Goal: Task Accomplishment & Management: Complete application form

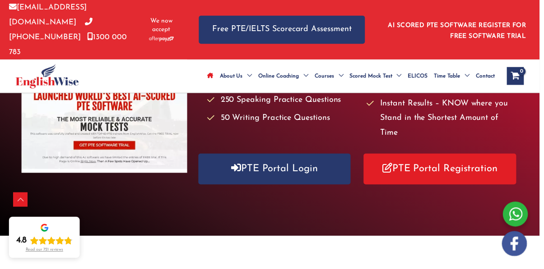
scroll to position [183, 0]
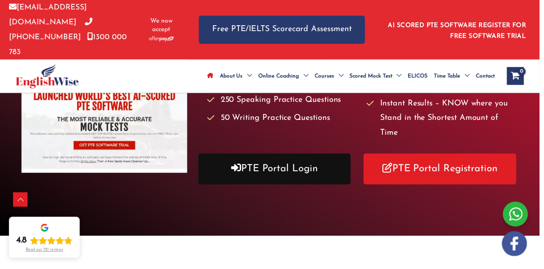
click at [288, 156] on link "PTE Portal Login" at bounding box center [276, 170] width 153 height 31
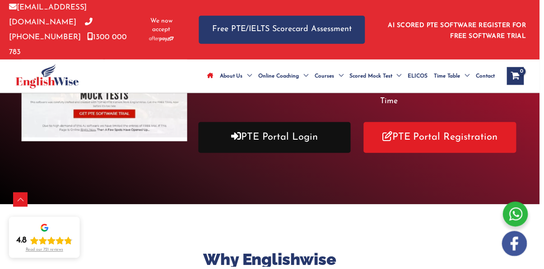
scroll to position [221, 0]
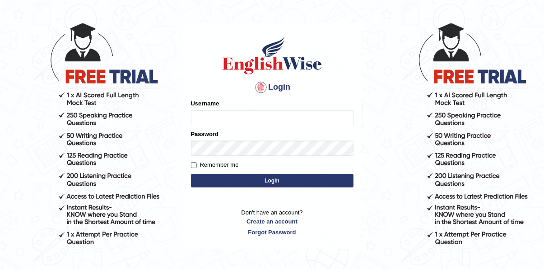
scroll to position [38, 0]
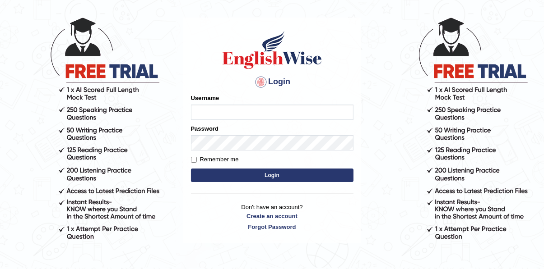
click at [262, 115] on input "Username" at bounding box center [272, 112] width 162 height 15
type input "[EMAIL_ADDRESS][DOMAIN_NAME]"
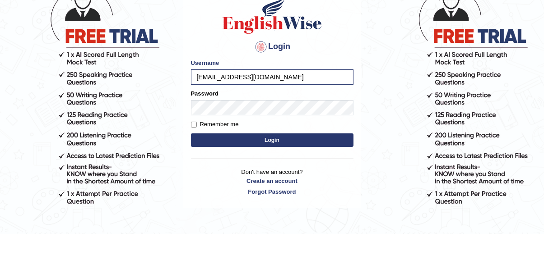
click at [197, 170] on button "Login" at bounding box center [272, 176] width 162 height 14
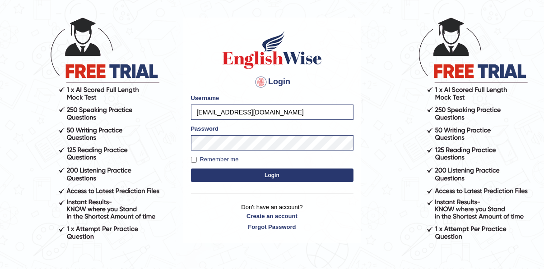
scroll to position [44, 0]
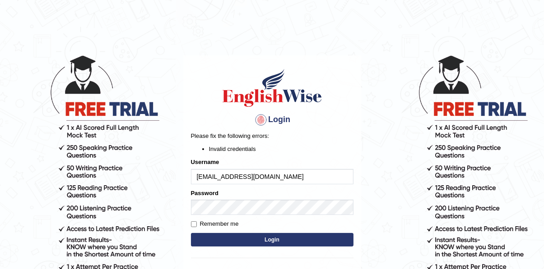
click at [266, 240] on button "Login" at bounding box center [272, 240] width 162 height 14
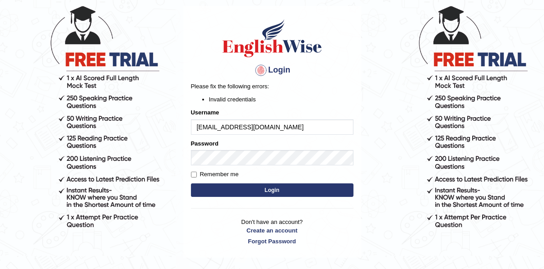
scroll to position [50, 0]
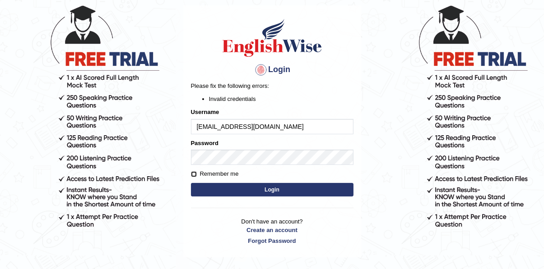
click at [191, 175] on input "Remember me" at bounding box center [194, 174] width 6 height 6
checkbox input "true"
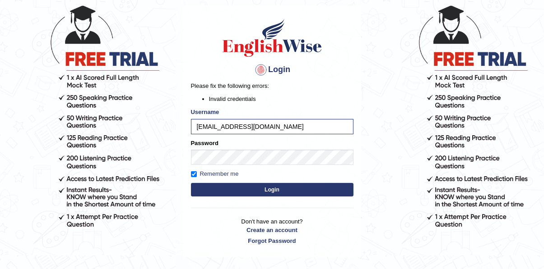
click at [273, 192] on button "Login" at bounding box center [272, 190] width 162 height 14
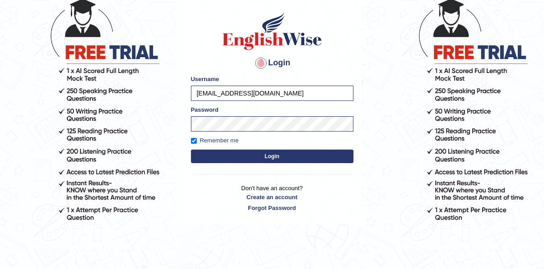
scroll to position [66, 0]
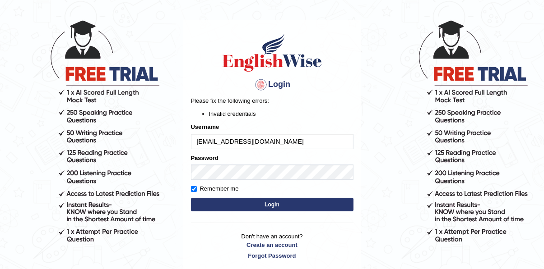
scroll to position [50, 0]
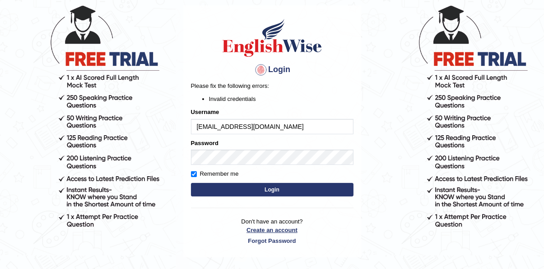
click at [281, 231] on link "Create an account" at bounding box center [272, 230] width 162 height 9
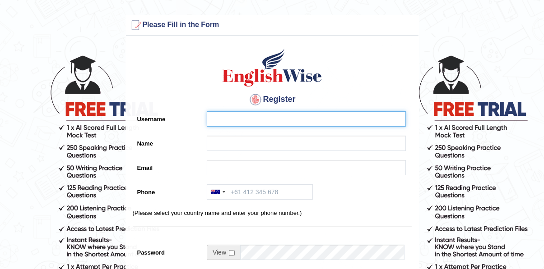
click at [270, 123] on input "Username" at bounding box center [306, 118] width 199 height 15
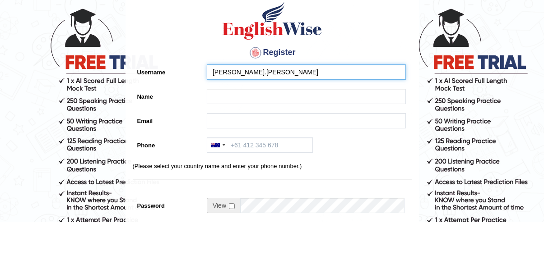
type input "Veenit.C.Kumar"
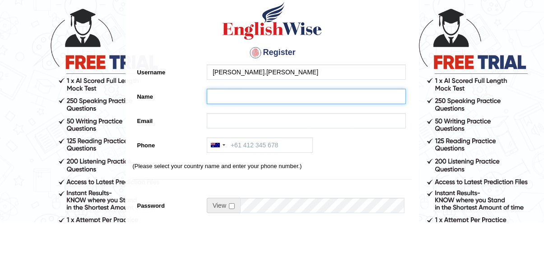
click at [270, 144] on input "Name" at bounding box center [306, 143] width 199 height 15
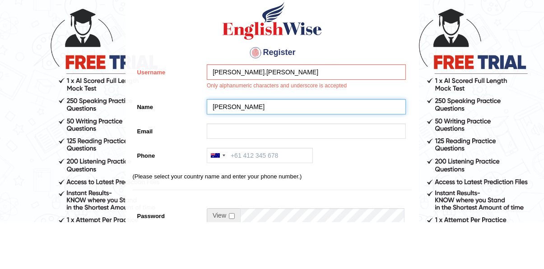
type input "Veenit"
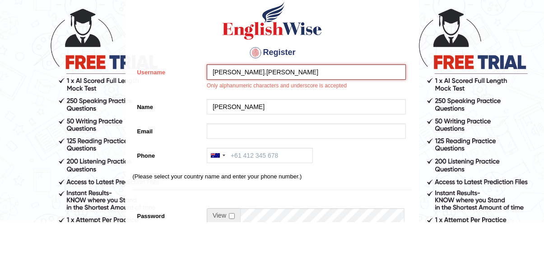
click at [286, 122] on input "Veenit.C.Kumar" at bounding box center [306, 118] width 199 height 15
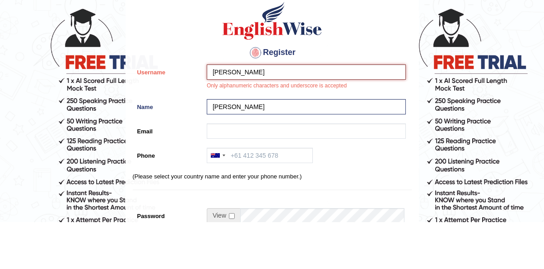
type input "Veenit Kumar"
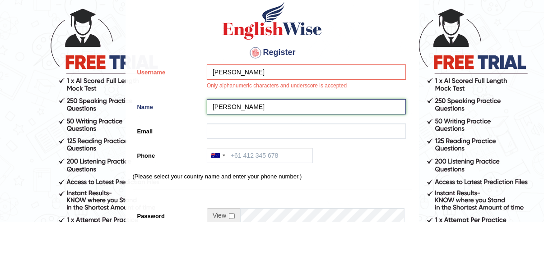
click at [268, 153] on input "[PERSON_NAME]" at bounding box center [306, 153] width 199 height 15
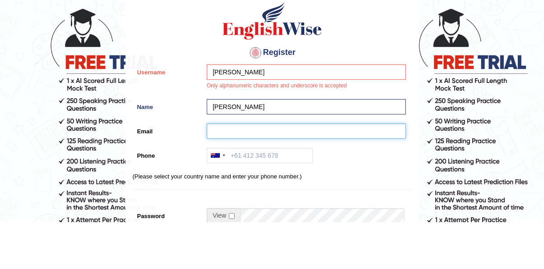
click at [291, 175] on input "Email" at bounding box center [306, 178] width 199 height 15
type input "Vinitkumar1886@gmail.com"
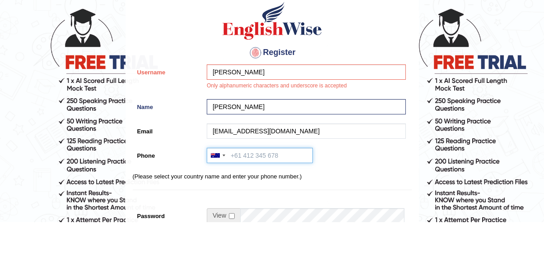
click at [267, 204] on input "Phone" at bounding box center [260, 202] width 106 height 15
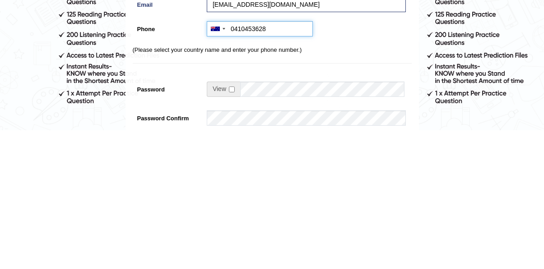
scroll to position [35, 0]
type input "0410453628"
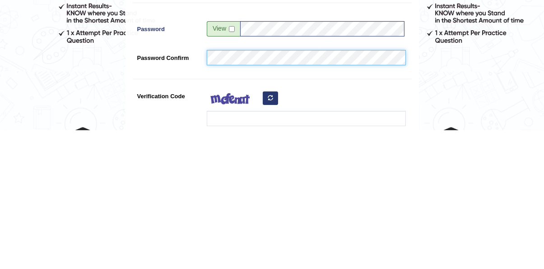
scroll to position [97, 0]
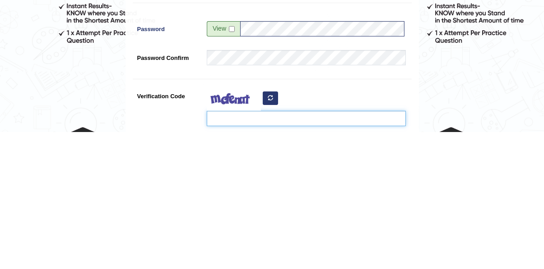
click at [328, 261] on input "Verification Code" at bounding box center [306, 255] width 199 height 15
type input "A"
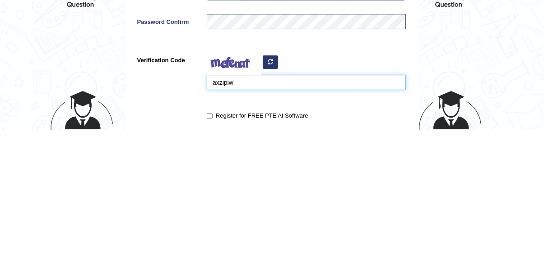
scroll to position [131, 0]
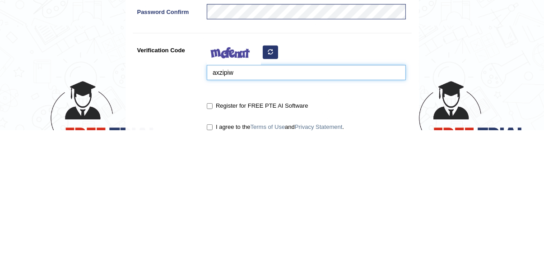
type input "axzipiw"
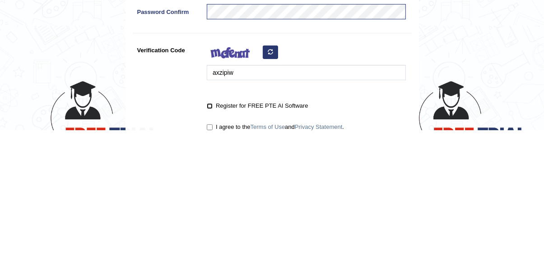
click at [212, 245] on input "Register for FREE PTE AI Software" at bounding box center [210, 245] width 6 height 6
checkbox input "true"
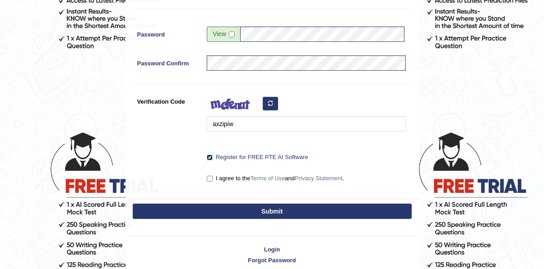
scroll to position [231, 0]
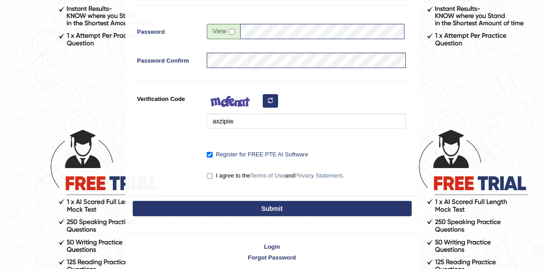
click at [217, 171] on label "I agree to the Terms of Use and Privacy Statement ." at bounding box center [275, 175] width 137 height 9
click at [212, 173] on input "I agree to the Terms of Use and Privacy Statement ." at bounding box center [210, 176] width 6 height 6
checkbox input "true"
click at [293, 209] on button "Submit" at bounding box center [272, 208] width 279 height 15
type input "+61410453628"
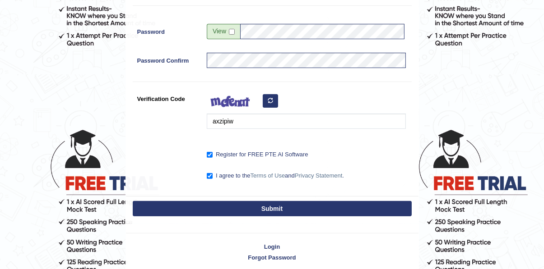
scroll to position [137, 0]
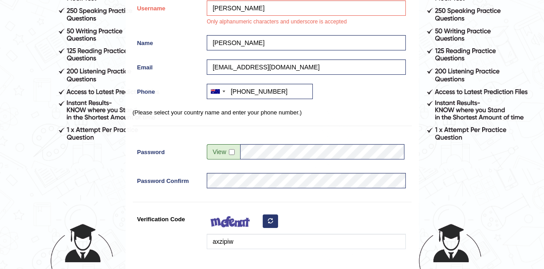
click at [315, 269] on div "Register for FREE PTE AI Software" at bounding box center [306, 274] width 199 height 12
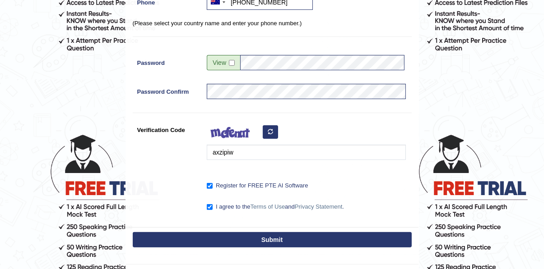
scroll to position [258, 0]
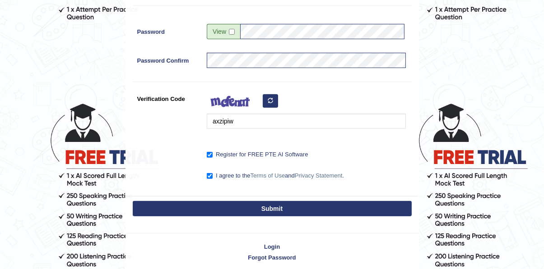
click at [327, 207] on button "Submit" at bounding box center [272, 208] width 279 height 15
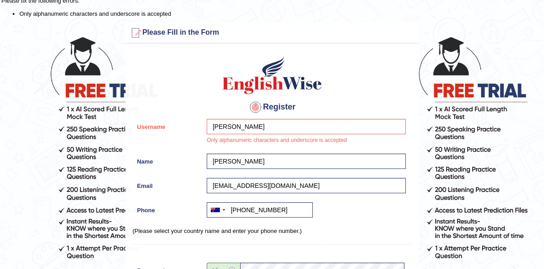
scroll to position [17, 0]
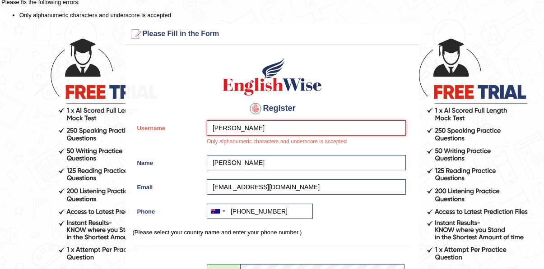
click at [239, 130] on input "Veenit Kumar" at bounding box center [306, 127] width 199 height 15
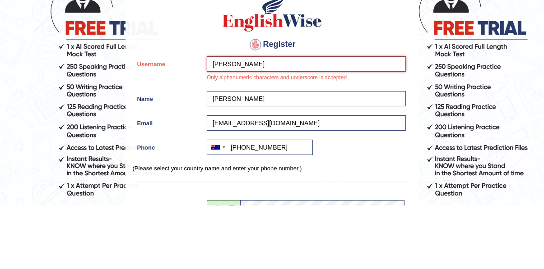
click at [230, 129] on input "Veenit Kumar" at bounding box center [306, 127] width 199 height 15
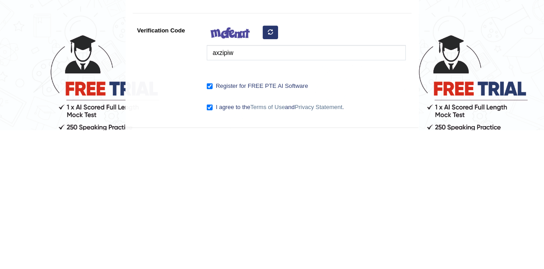
type input "Veenit_Kumar"
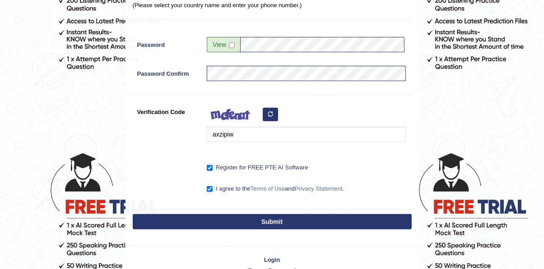
scroll to position [221, 0]
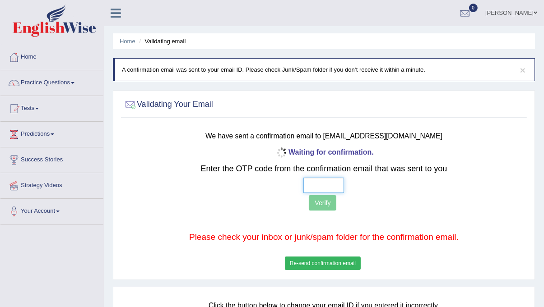
click at [323, 184] on input "text" at bounding box center [323, 185] width 41 height 15
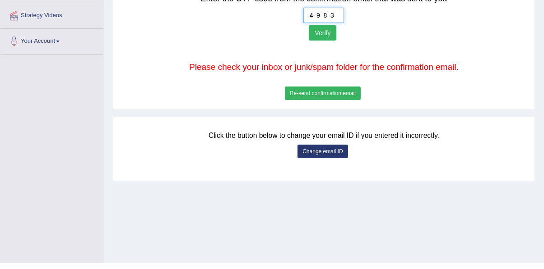
type input "4 9 8 3"
click at [319, 40] on button "Verify" at bounding box center [323, 39] width 28 height 15
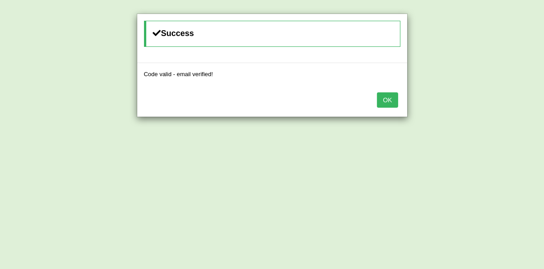
click at [389, 103] on button "OK" at bounding box center [387, 99] width 21 height 15
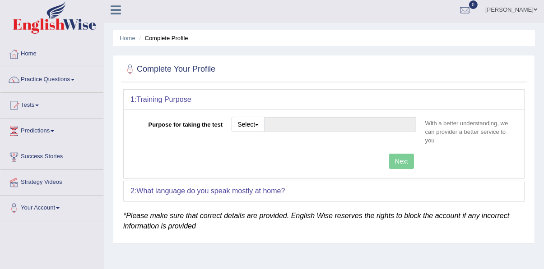
scroll to position [12, 0]
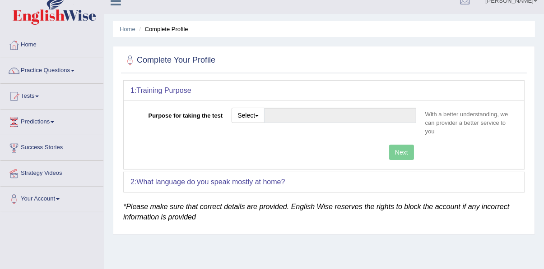
click at [34, 46] on link "Home" at bounding box center [51, 43] width 103 height 23
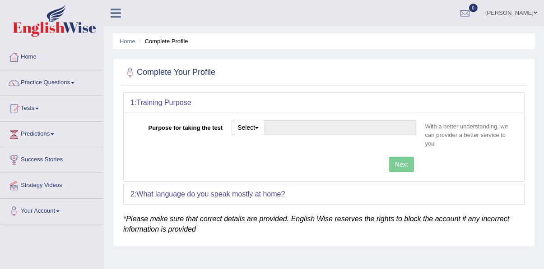
click at [74, 83] on span at bounding box center [73, 83] width 4 height 2
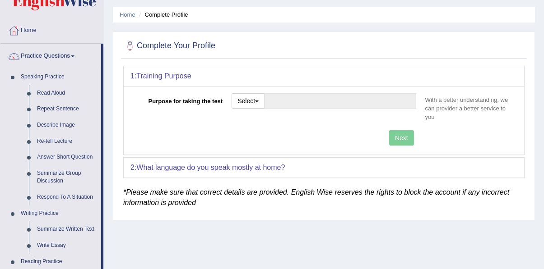
scroll to position [26, 0]
click at [406, 142] on div at bounding box center [272, 134] width 544 height 269
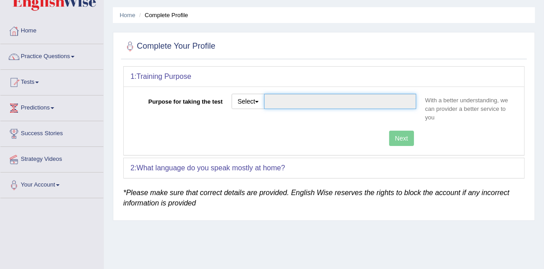
click at [299, 101] on input "Purpose for taking the test" at bounding box center [340, 101] width 152 height 15
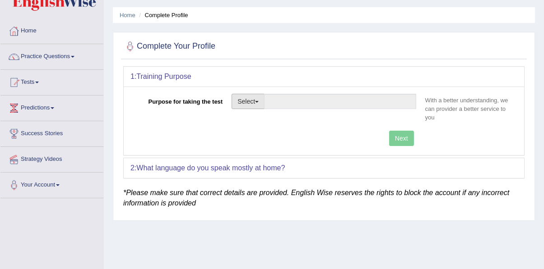
click at [258, 101] on span "button" at bounding box center [257, 102] width 4 height 2
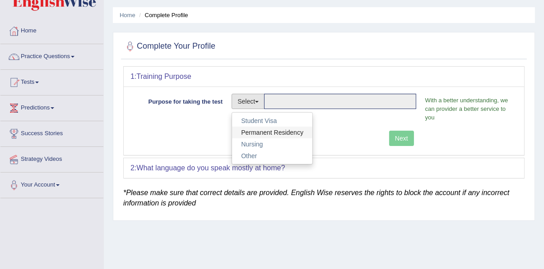
click at [291, 132] on link "Permanent Residency" at bounding box center [272, 133] width 80 height 12
type input "Permanent Residency"
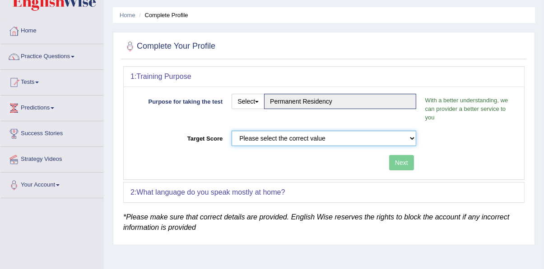
click at [345, 145] on select "Please select the correct value 50 (6 bands) 58 (6.5 bands) 65 (7 bands) 79 (8 …" at bounding box center [323, 138] width 185 height 15
select select "65"
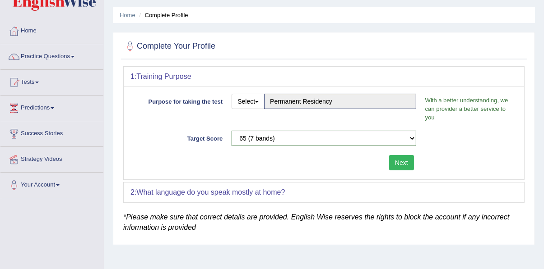
click at [402, 165] on button "Next" at bounding box center [401, 162] width 25 height 15
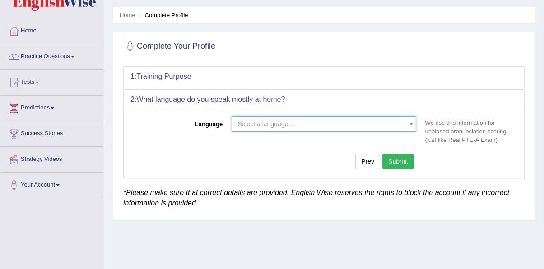
click at [360, 124] on span "Select a language ..." at bounding box center [320, 124] width 167 height 9
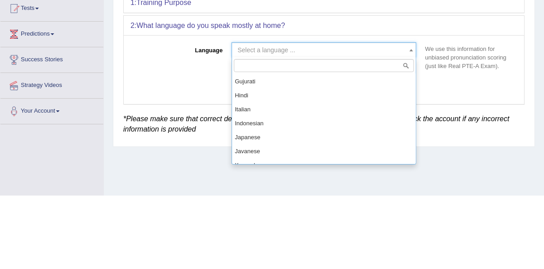
scroll to position [352, 0]
select select "Hindi"
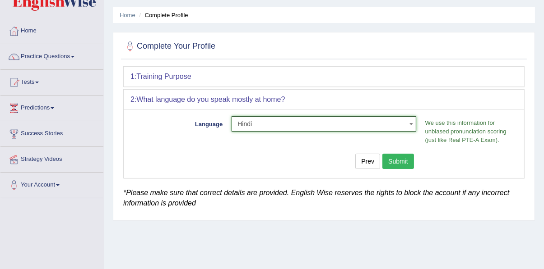
click at [402, 162] on button "Submit" at bounding box center [398, 161] width 32 height 15
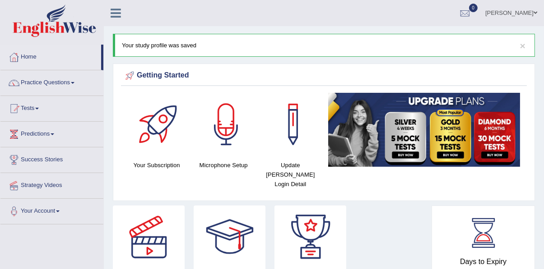
click at [74, 83] on span at bounding box center [73, 83] width 4 height 2
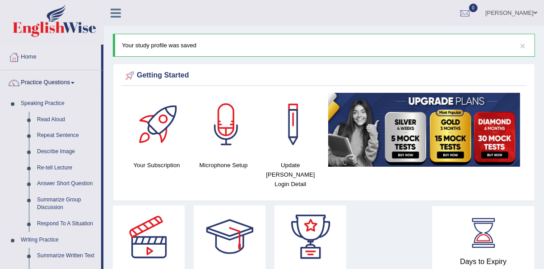
click at [123, 12] on div at bounding box center [272, 134] width 544 height 269
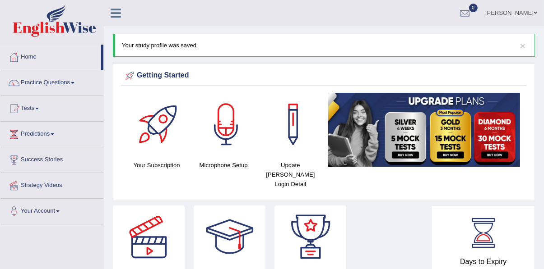
click at [71, 192] on link "Strategy Videos" at bounding box center [51, 184] width 103 height 23
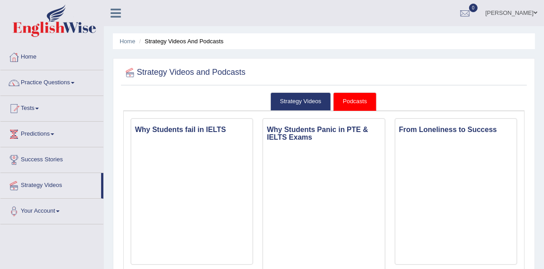
click at [68, 138] on link "Predictions" at bounding box center [51, 133] width 103 height 23
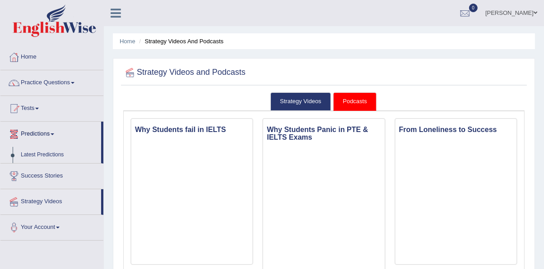
click at [80, 109] on div at bounding box center [272, 134] width 544 height 269
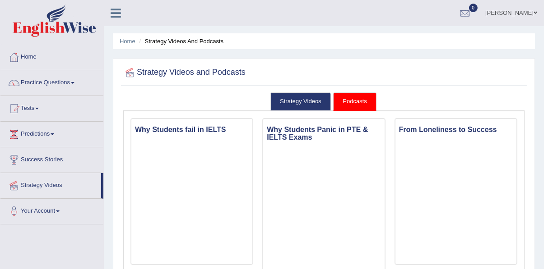
click at [92, 65] on link "Home" at bounding box center [51, 56] width 103 height 23
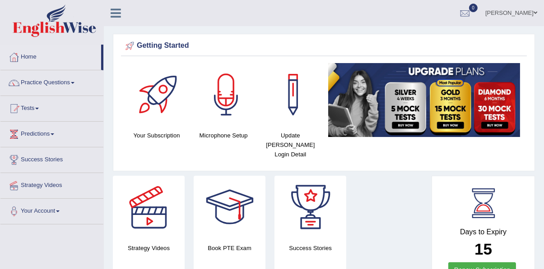
click at [536, 12] on span at bounding box center [535, 13] width 4 height 6
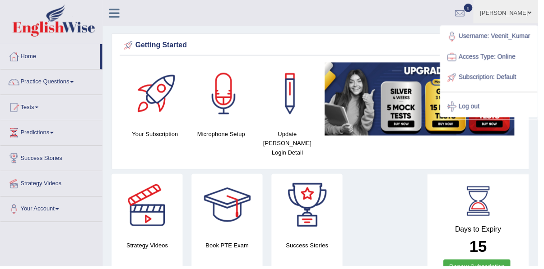
click at [509, 57] on link "Access Type: Online" at bounding box center [493, 57] width 97 height 21
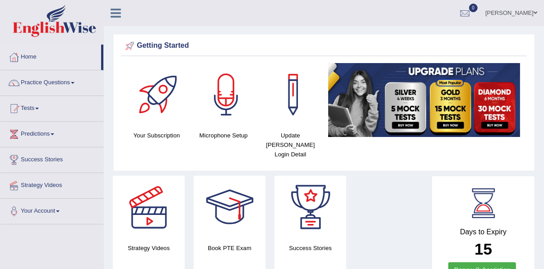
click at [534, 15] on span at bounding box center [535, 13] width 4 height 6
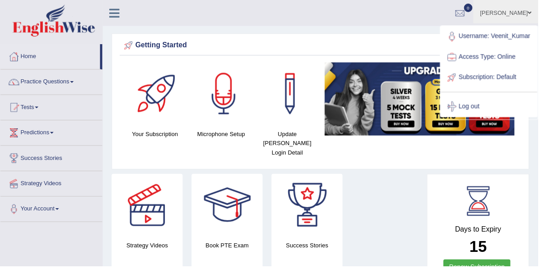
click at [82, 217] on link "Your Account" at bounding box center [51, 210] width 103 height 23
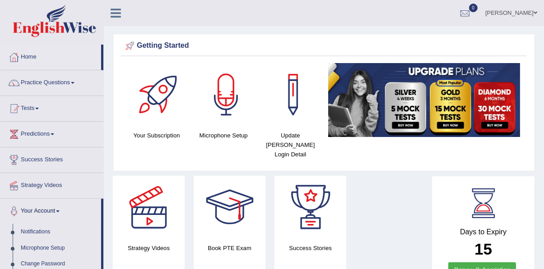
click at [120, 17] on div at bounding box center [272, 134] width 544 height 269
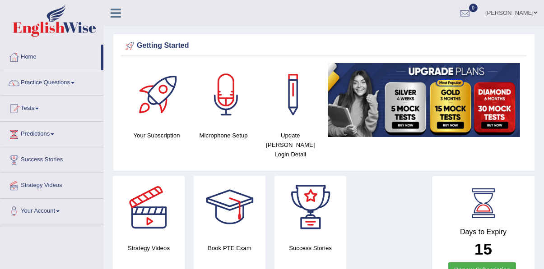
click at [62, 112] on link "Tests" at bounding box center [51, 107] width 103 height 23
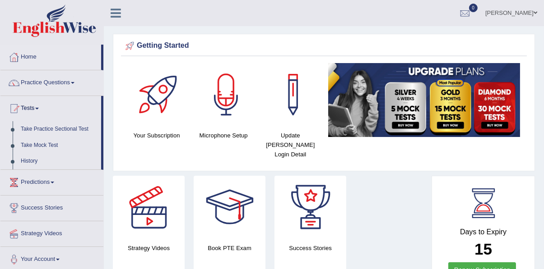
click at [86, 87] on div at bounding box center [272, 134] width 544 height 269
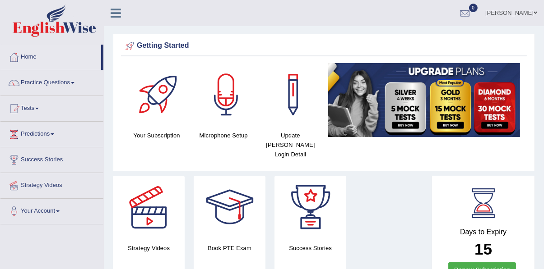
click at [71, 137] on link "Predictions" at bounding box center [51, 133] width 103 height 23
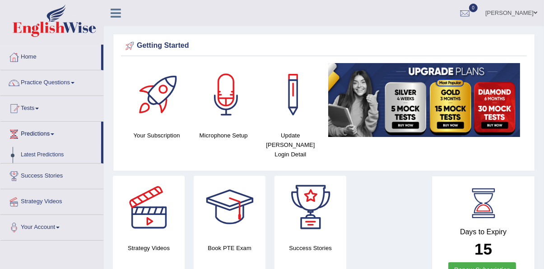
click at [79, 141] on div at bounding box center [272, 134] width 544 height 269
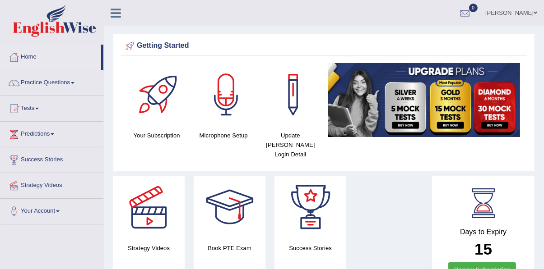
click at [72, 164] on link "Success Stories" at bounding box center [51, 159] width 103 height 23
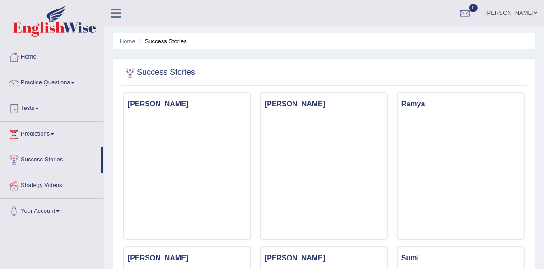
click at [70, 55] on link "Home" at bounding box center [51, 56] width 103 height 23
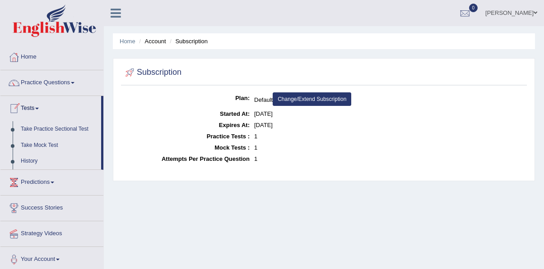
click at [83, 131] on div at bounding box center [272, 134] width 544 height 269
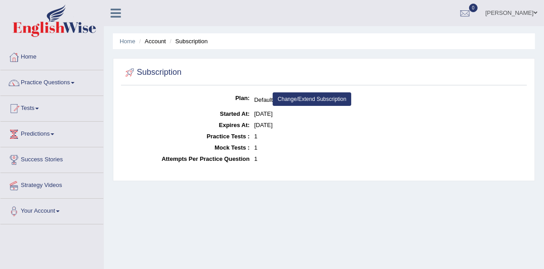
click at [531, 10] on link "[PERSON_NAME]" at bounding box center [510, 11] width 65 height 23
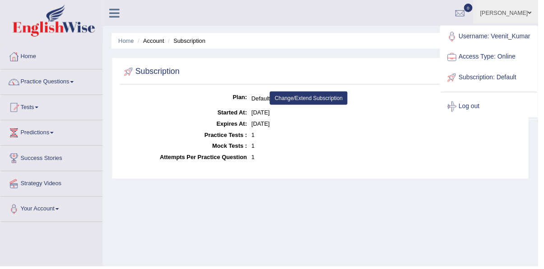
click at [508, 60] on link "Access Type: Online" at bounding box center [493, 57] width 97 height 21
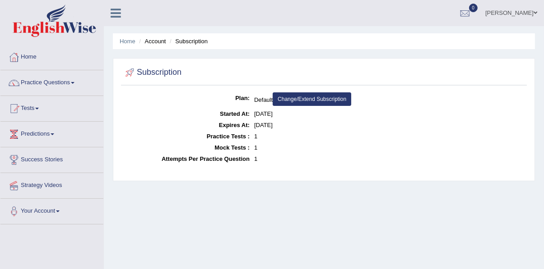
click at [55, 187] on link "Strategy Videos" at bounding box center [51, 184] width 103 height 23
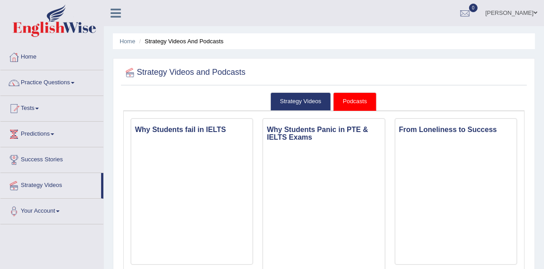
click at [74, 164] on link "Success Stories" at bounding box center [51, 159] width 103 height 23
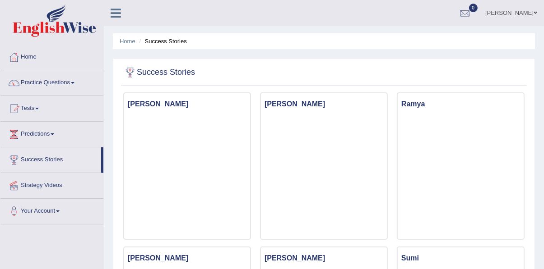
click at [82, 110] on link "Tests" at bounding box center [51, 107] width 103 height 23
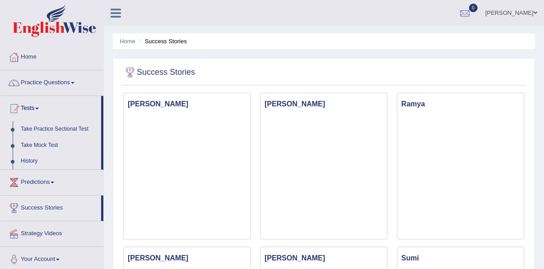
click at [69, 150] on div at bounding box center [272, 134] width 544 height 269
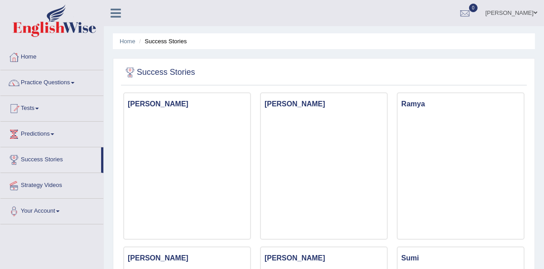
click at [54, 134] on span at bounding box center [53, 135] width 4 height 2
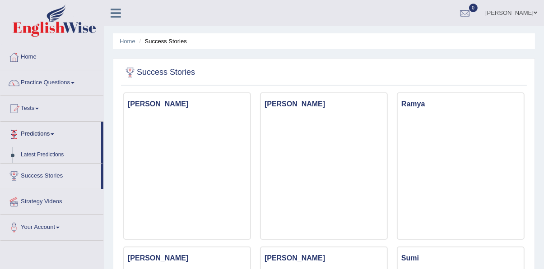
click at [77, 107] on div at bounding box center [272, 134] width 544 height 269
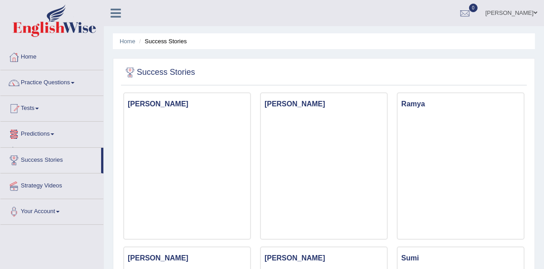
click at [70, 115] on link "Tests" at bounding box center [51, 107] width 103 height 23
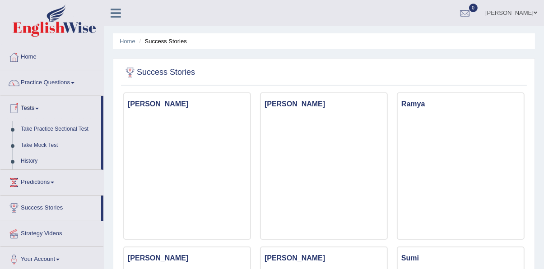
click at [49, 152] on div at bounding box center [272, 134] width 544 height 269
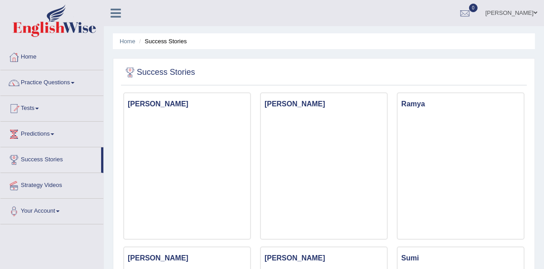
click at [82, 83] on link "Practice Questions" at bounding box center [51, 81] width 103 height 23
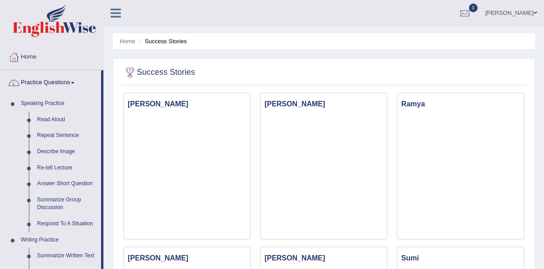
click at [63, 123] on div at bounding box center [272, 134] width 544 height 269
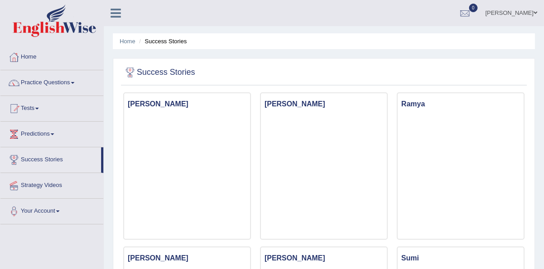
click at [74, 83] on span at bounding box center [73, 83] width 4 height 2
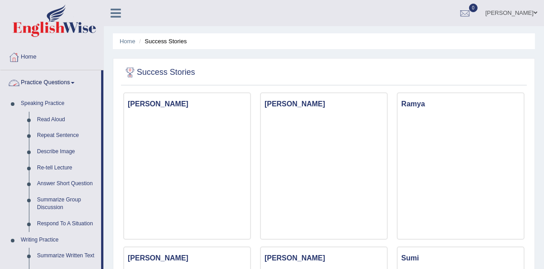
click at [34, 80] on div at bounding box center [272, 134] width 544 height 269
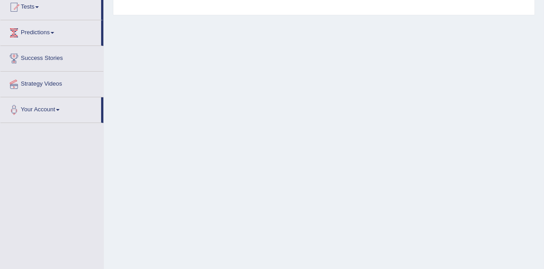
scroll to position [194, 0]
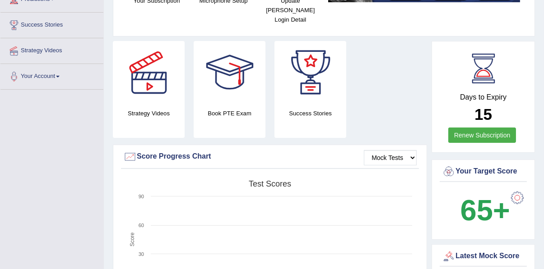
click at [147, 77] on div at bounding box center [148, 72] width 63 height 63
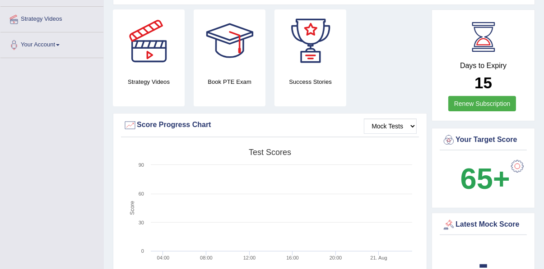
scroll to position [173, 0]
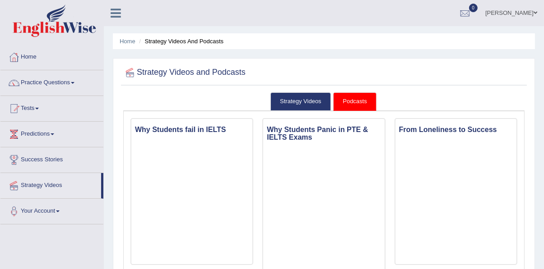
click at [48, 105] on link "Tests" at bounding box center [51, 107] width 103 height 23
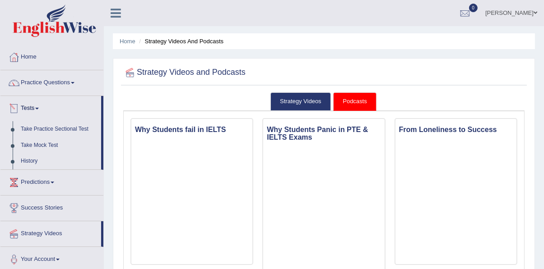
click at [63, 149] on div at bounding box center [272, 134] width 544 height 269
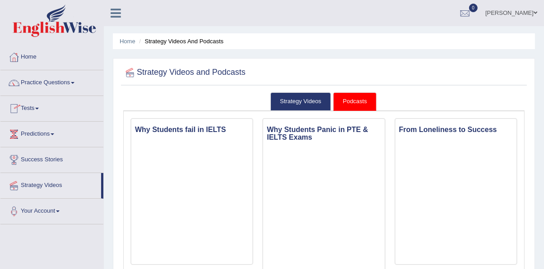
click at [36, 54] on link "Home" at bounding box center [51, 56] width 103 height 23
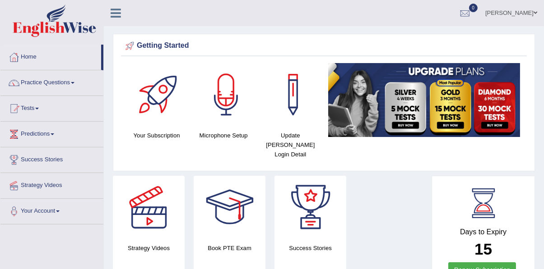
click at [34, 54] on link "Home" at bounding box center [50, 56] width 101 height 23
click at [33, 109] on link "Tests" at bounding box center [51, 107] width 103 height 23
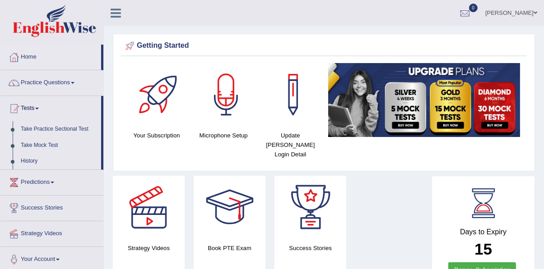
click at [40, 138] on div at bounding box center [272, 134] width 544 height 269
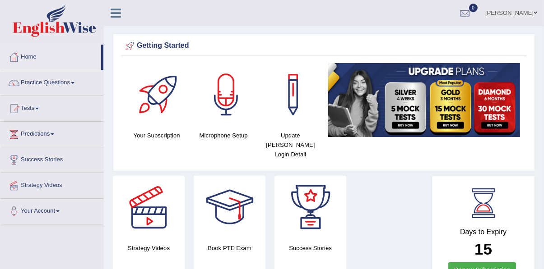
click at [30, 184] on link "Strategy Videos" at bounding box center [51, 184] width 103 height 23
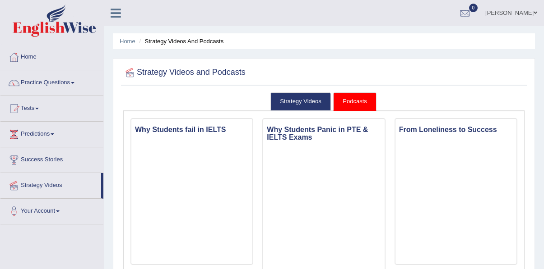
click at [32, 111] on link "Tests" at bounding box center [51, 107] width 103 height 23
click at [27, 60] on link "Home" at bounding box center [51, 56] width 103 height 23
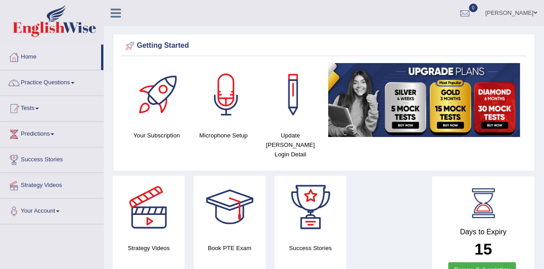
click at [11, 109] on div at bounding box center [14, 109] width 14 height 14
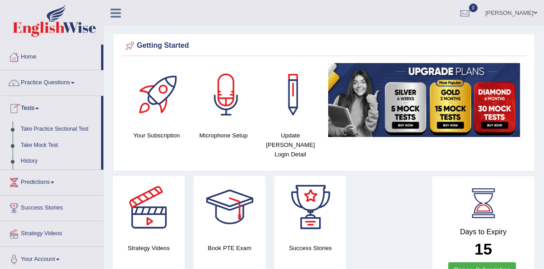
click at [20, 110] on div at bounding box center [272, 134] width 544 height 269
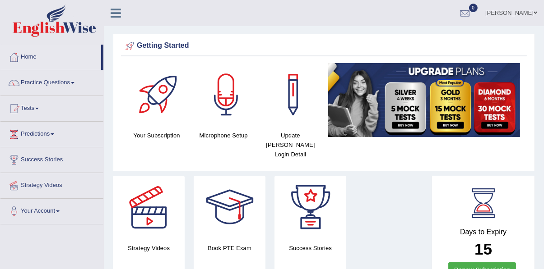
click at [51, 83] on link "Practice Questions" at bounding box center [51, 81] width 103 height 23
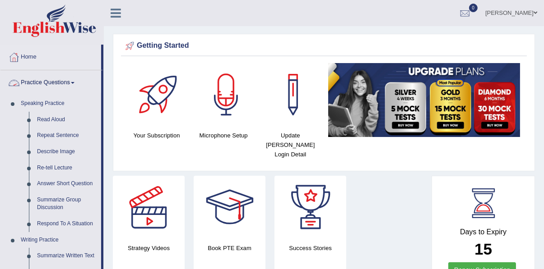
click at [39, 96] on div at bounding box center [272, 134] width 544 height 269
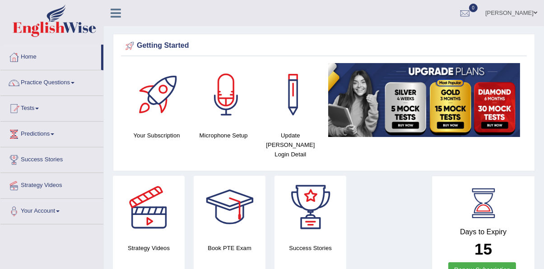
click at [32, 59] on link "Home" at bounding box center [50, 56] width 101 height 23
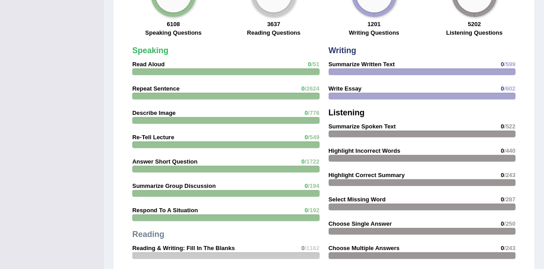
scroll to position [725, 0]
click at [140, 69] on div at bounding box center [225, 72] width 187 height 7
click at [138, 86] on strong "Repeat Sentence" at bounding box center [155, 89] width 47 height 7
click at [477, 69] on div at bounding box center [421, 72] width 187 height 7
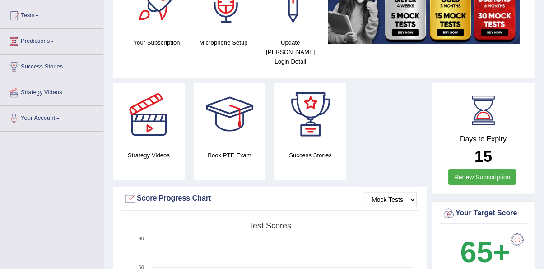
scroll to position [0, 0]
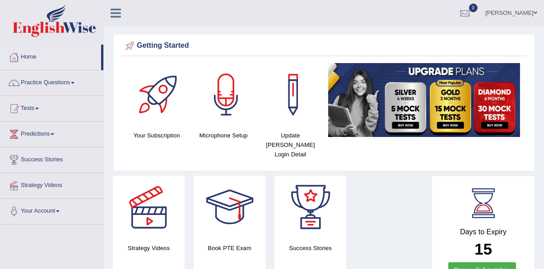
click at [31, 110] on link "Tests" at bounding box center [51, 107] width 103 height 23
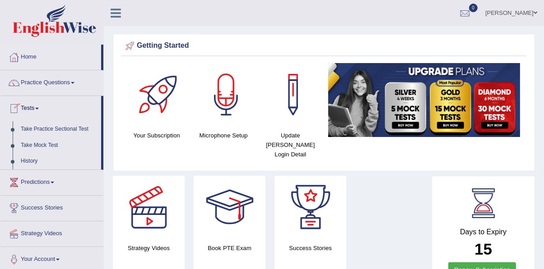
click at [32, 145] on div at bounding box center [272, 134] width 544 height 269
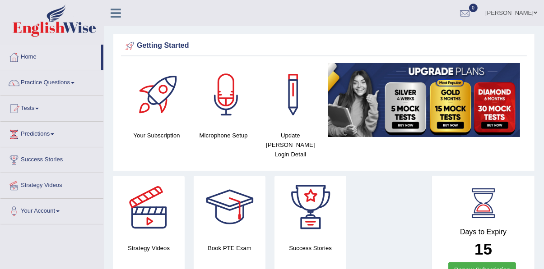
click at [36, 132] on link "Predictions" at bounding box center [51, 133] width 103 height 23
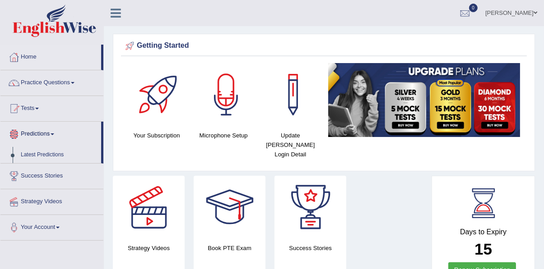
click at [34, 103] on div at bounding box center [272, 134] width 544 height 269
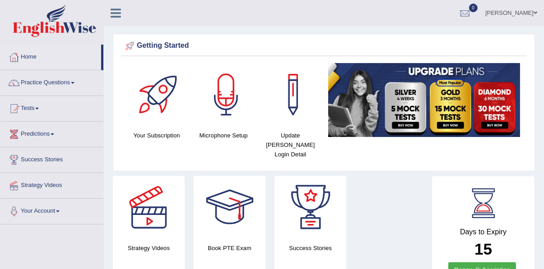
click at [39, 108] on span at bounding box center [37, 109] width 4 height 2
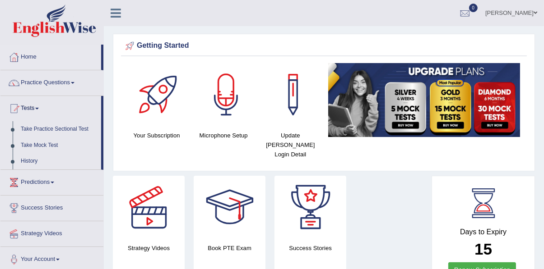
click at [112, 18] on div at bounding box center [272, 134] width 544 height 269
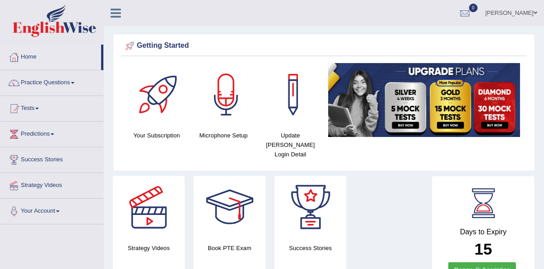
click at [112, 15] on icon at bounding box center [116, 13] width 10 height 12
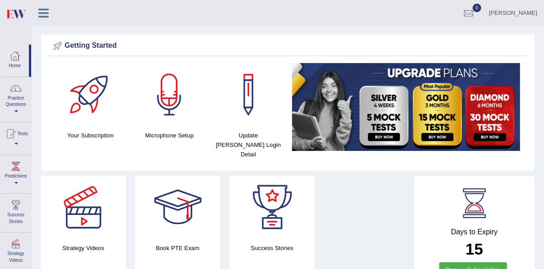
click at [41, 13] on icon at bounding box center [43, 13] width 10 height 12
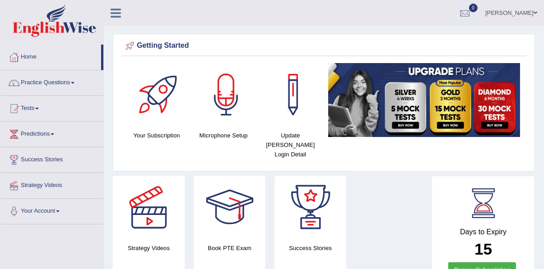
click at [26, 57] on link "Home" at bounding box center [50, 56] width 101 height 23
